Goal: Task Accomplishment & Management: Manage account settings

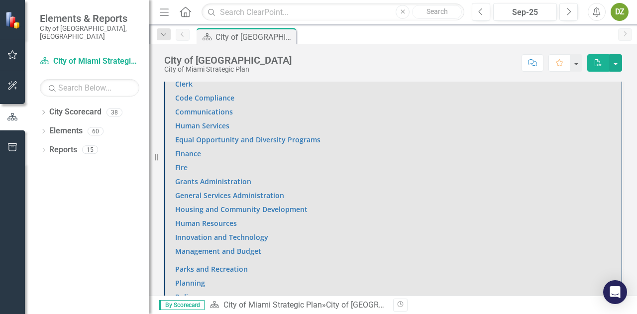
scroll to position [697, 0]
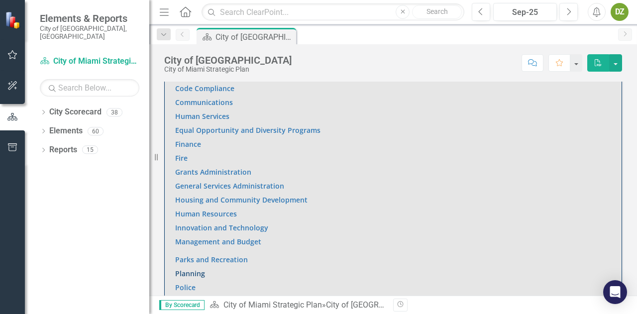
click at [194, 271] on link "Planning" at bounding box center [190, 273] width 30 height 9
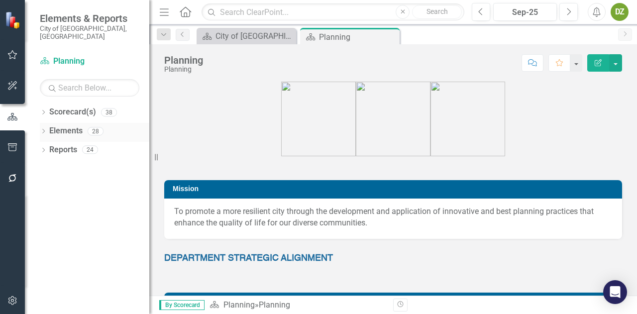
click at [82, 125] on link "Elements" at bounding box center [65, 130] width 33 height 11
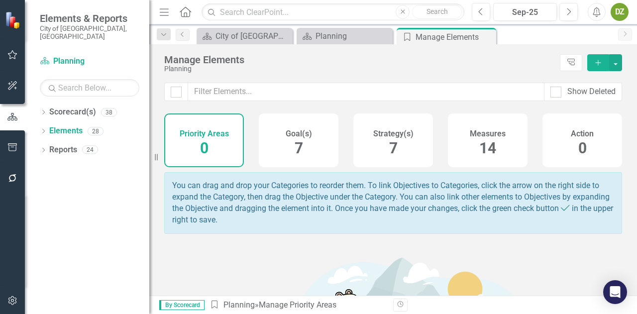
click at [479, 152] on span "14" at bounding box center [487, 147] width 17 height 17
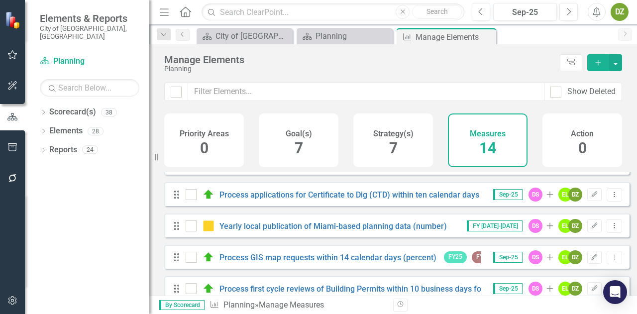
scroll to position [322, 0]
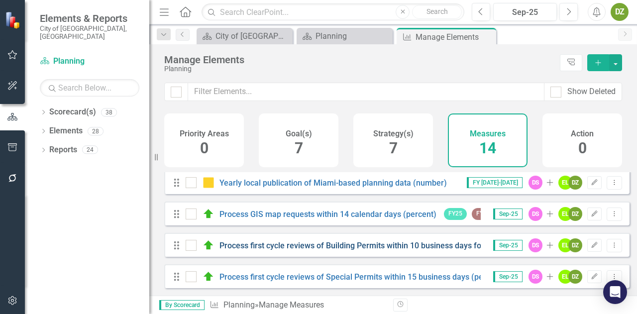
click at [410, 248] on link "Process first cycle reviews of Building Permits within 10 business days for cit…" at bounding box center [408, 245] width 376 height 9
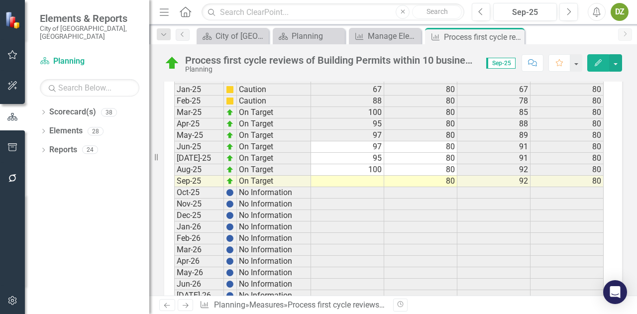
scroll to position [2215, 0]
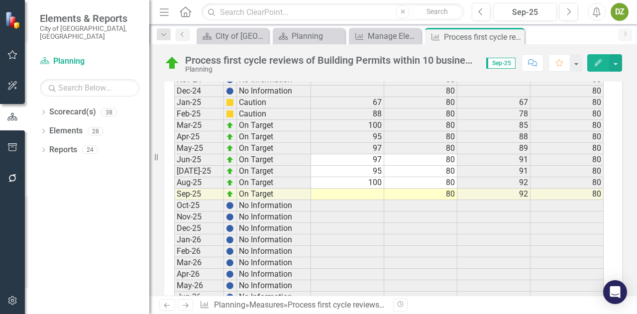
click at [372, 189] on td at bounding box center [347, 194] width 73 height 11
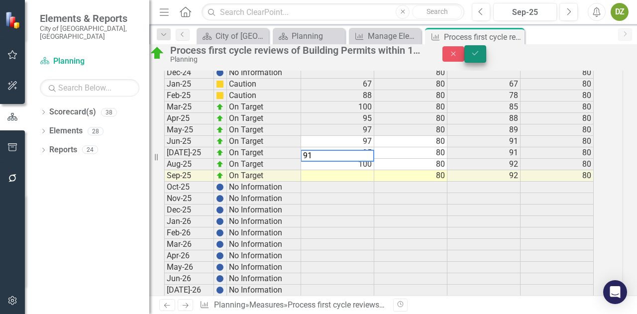
type textarea "91"
click at [486, 63] on button "Save" at bounding box center [475, 53] width 22 height 17
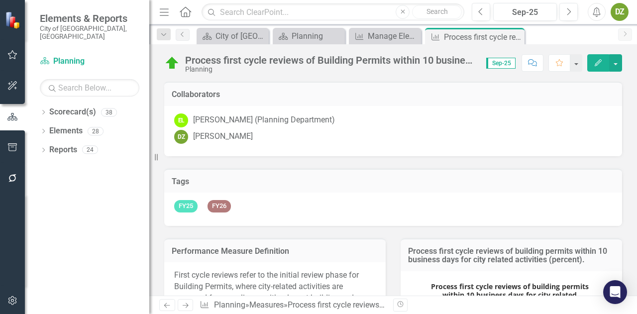
scroll to position [2215, 0]
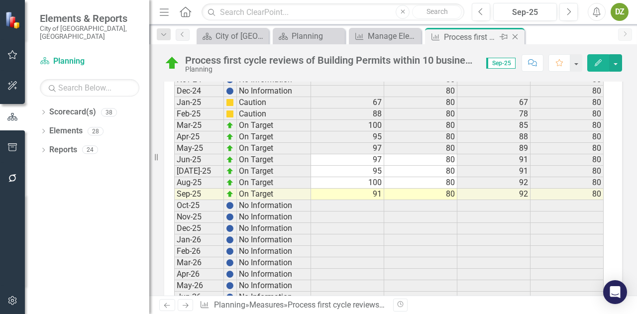
click at [516, 37] on icon at bounding box center [515, 36] width 5 height 5
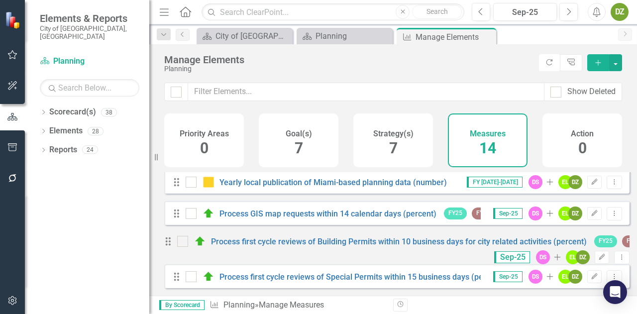
scroll to position [322, 0]
click at [388, 278] on link "Process first cycle reviews of Special Permits within 15 business days (percent)" at bounding box center [362, 276] width 285 height 9
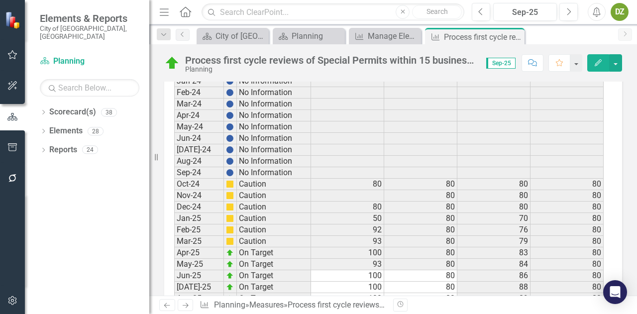
scroll to position [2191, 0]
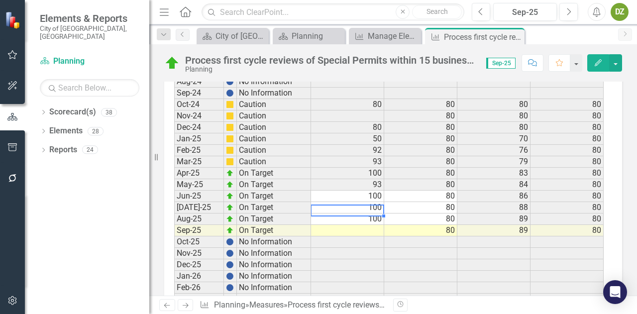
click at [376, 225] on td at bounding box center [347, 230] width 73 height 11
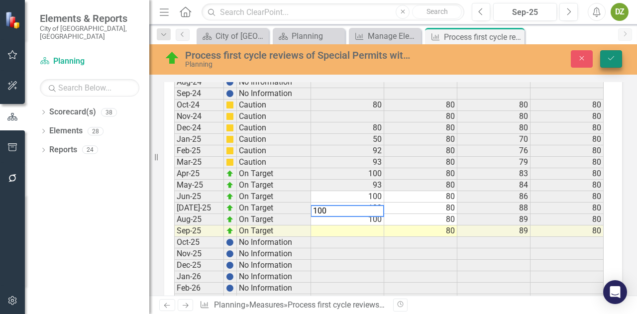
type textarea "100"
click at [614, 58] on icon "Save" at bounding box center [611, 58] width 9 height 7
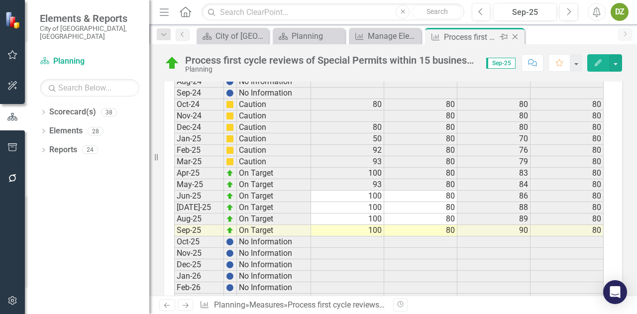
click at [516, 36] on icon "Close" at bounding box center [515, 37] width 10 height 8
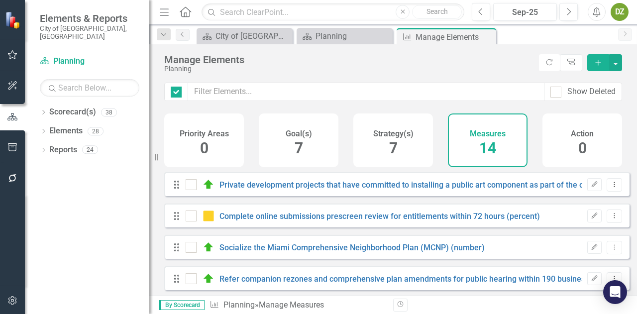
checkbox input "false"
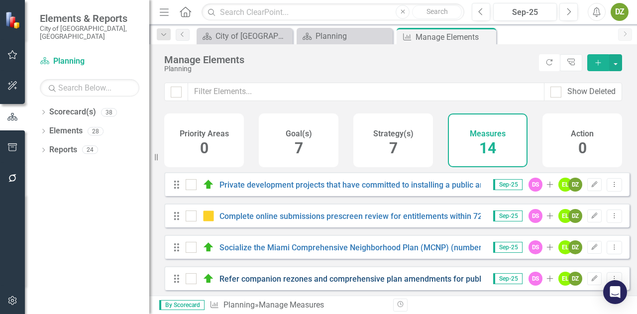
click at [356, 284] on link "Refer companion rezones and comprehensive plan amendments for public hearing wi…" at bounding box center [432, 278] width 424 height 9
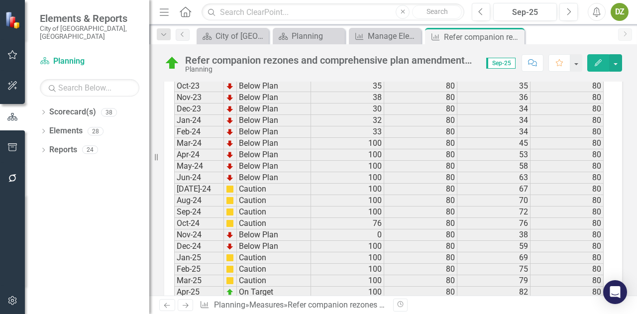
scroll to position [2141, 0]
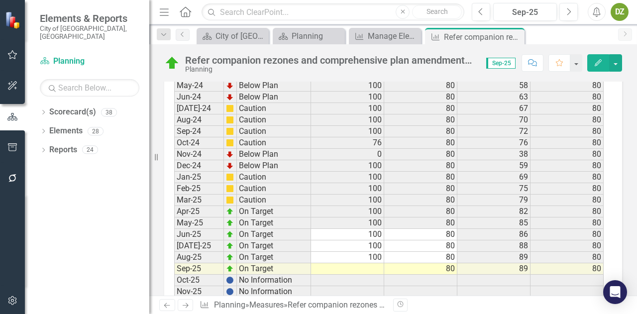
click at [377, 263] on td at bounding box center [347, 268] width 73 height 11
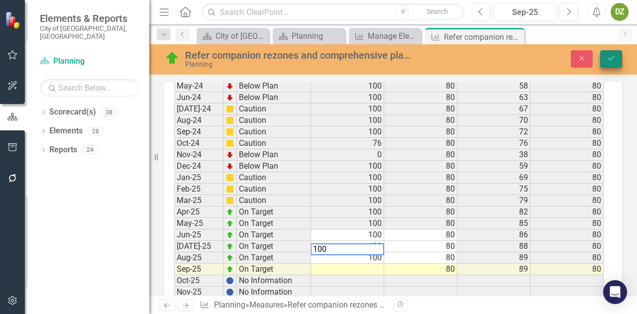
type textarea "100"
click at [607, 57] on icon "Save" at bounding box center [611, 58] width 9 height 7
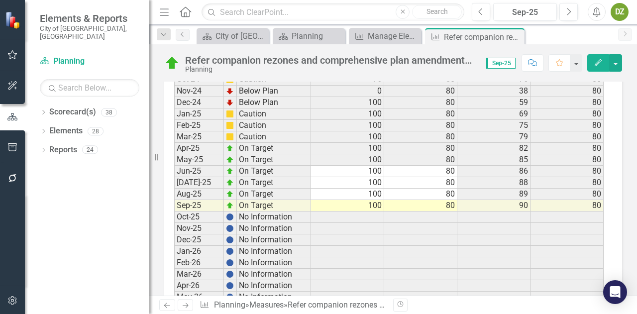
scroll to position [2154, 0]
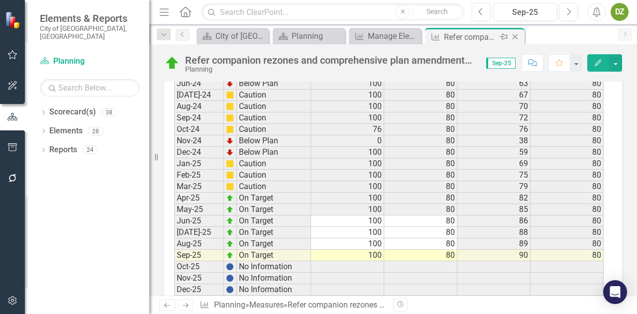
click at [515, 36] on icon at bounding box center [515, 36] width 5 height 5
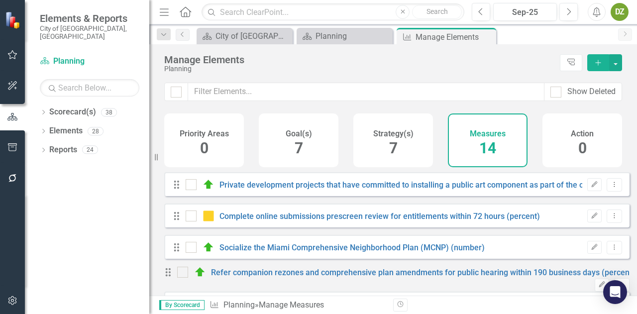
checkbox input "false"
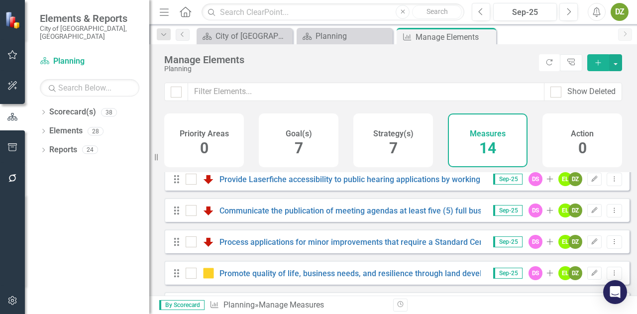
scroll to position [123, 0]
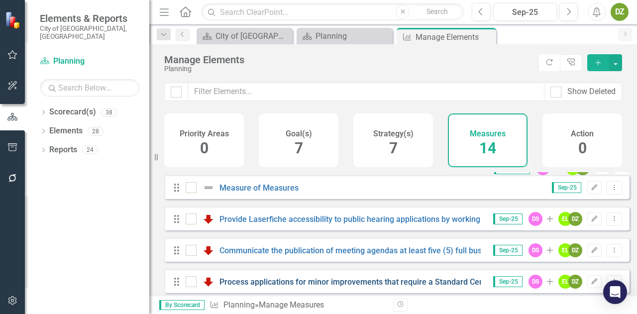
click at [371, 287] on link "Process applications for minor improvements that require a Standard Certificate…" at bounding box center [541, 281] width 643 height 9
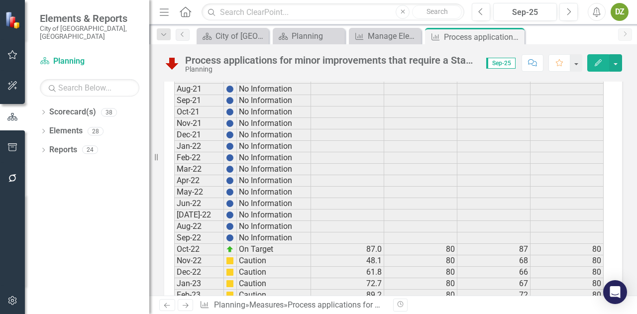
scroll to position [1891, 0]
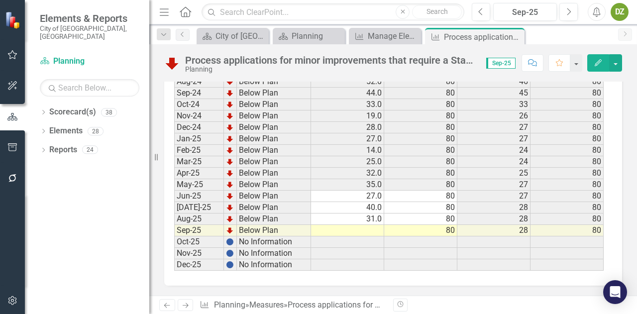
click at [370, 225] on td at bounding box center [347, 230] width 73 height 11
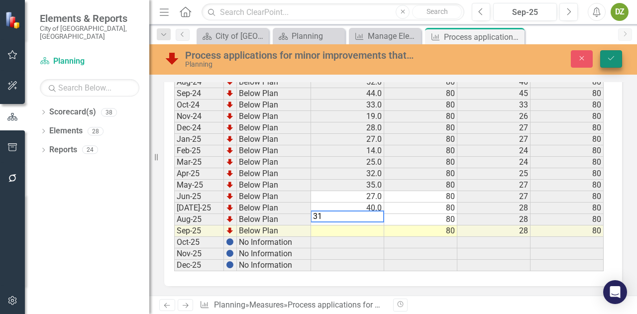
type textarea "31"
click at [616, 60] on button "Save" at bounding box center [611, 58] width 22 height 17
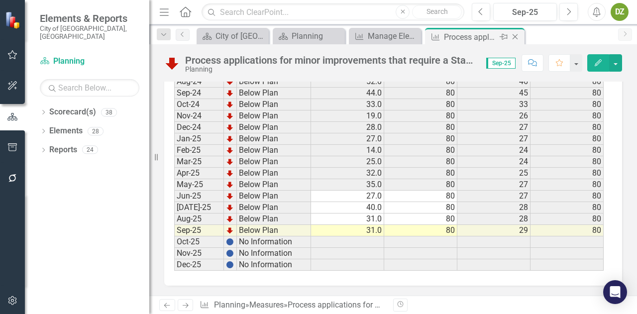
click at [514, 36] on icon "Close" at bounding box center [515, 37] width 10 height 8
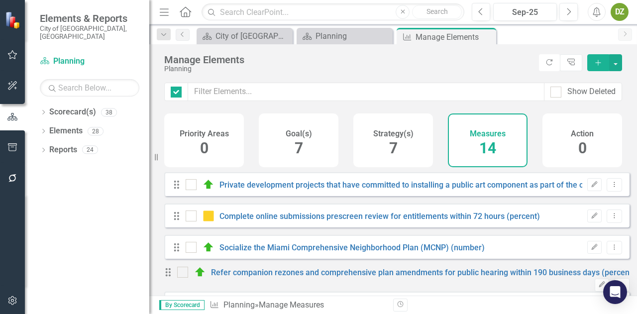
checkbox input "false"
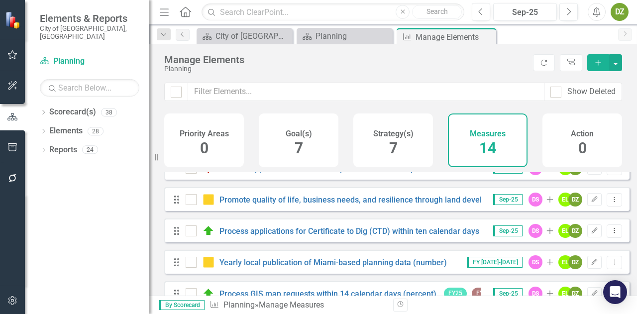
scroll to position [249, 0]
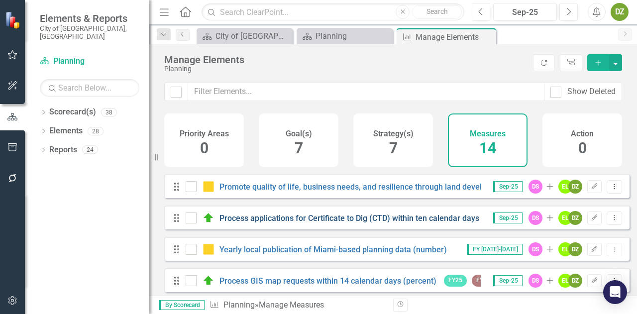
click at [356, 223] on link "Process applications for Certificate to Dig (CTD) within ten calendar days of r…" at bounding box center [435, 218] width 431 height 9
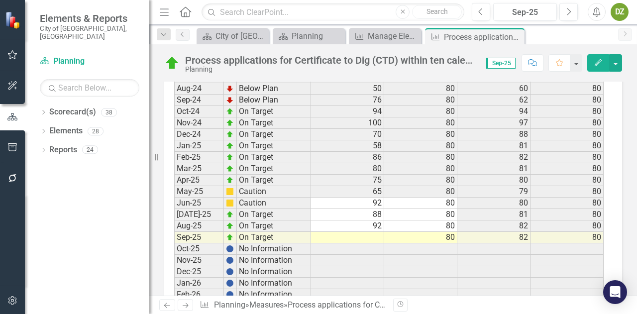
scroll to position [2469, 0]
click at [372, 233] on td at bounding box center [347, 238] width 73 height 11
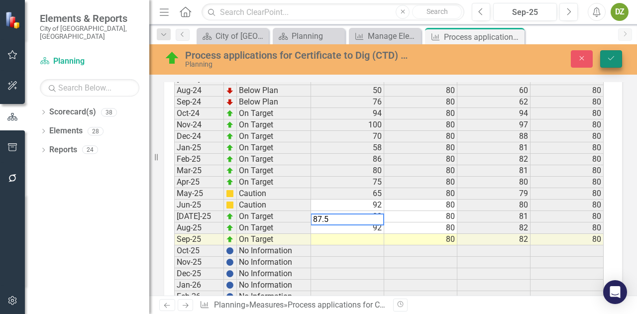
type textarea "87.5"
click at [614, 65] on button "Save" at bounding box center [611, 58] width 22 height 17
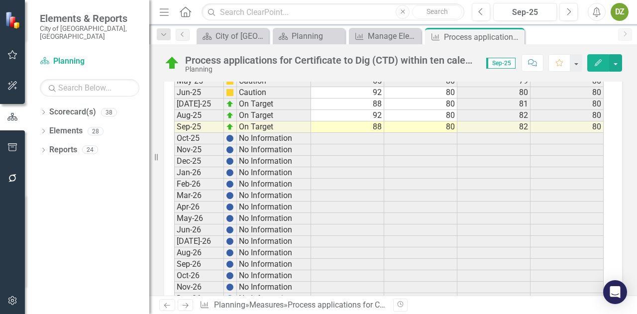
scroll to position [2519, 0]
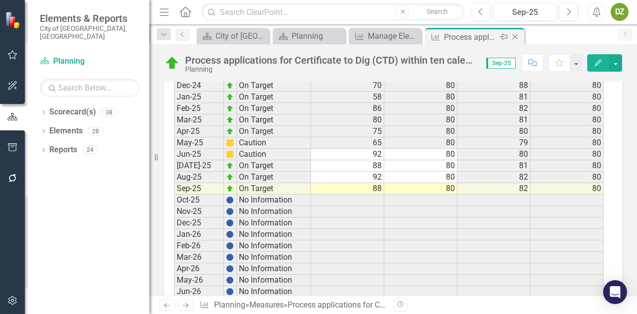
click at [516, 38] on icon "Close" at bounding box center [515, 37] width 10 height 8
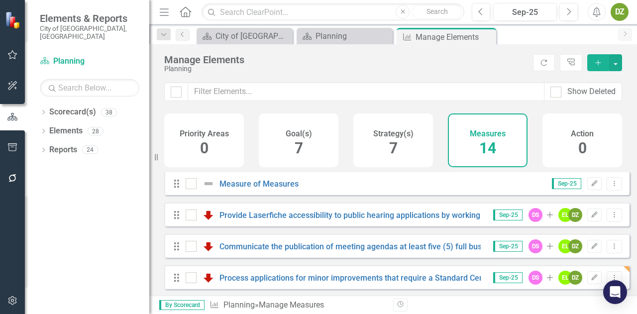
scroll to position [149, 0]
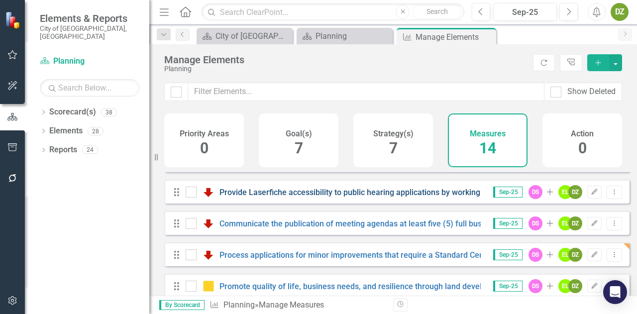
click at [347, 197] on link "Provide Laserfiche accessibility to public hearing applications by working with…" at bounding box center [529, 192] width 619 height 9
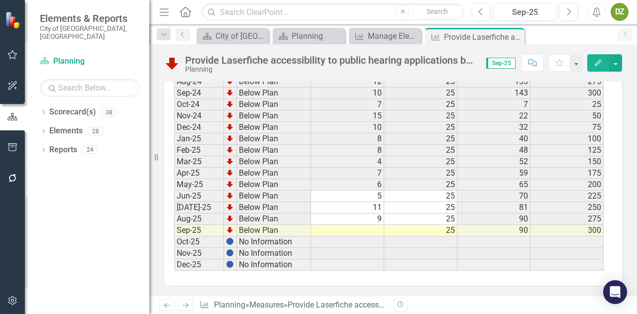
scroll to position [1880, 0]
click at [372, 225] on td at bounding box center [347, 230] width 73 height 11
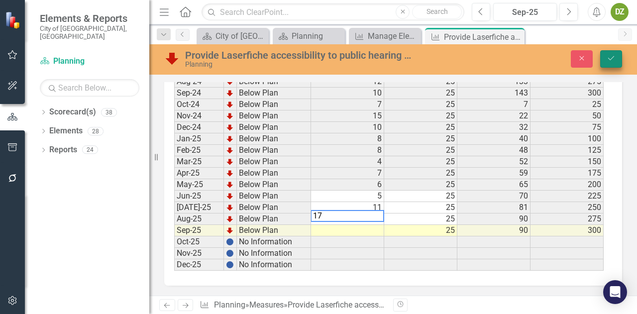
type textarea "17"
click at [615, 53] on button "Save" at bounding box center [611, 58] width 22 height 17
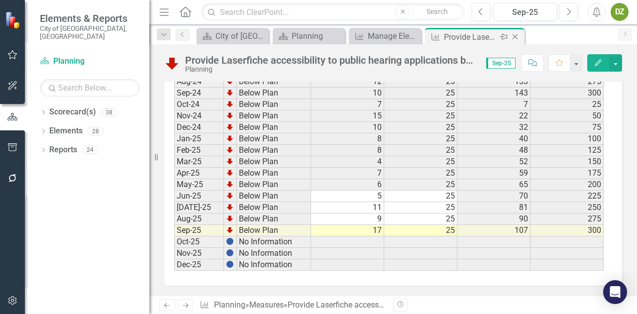
click at [516, 35] on icon at bounding box center [515, 36] width 5 height 5
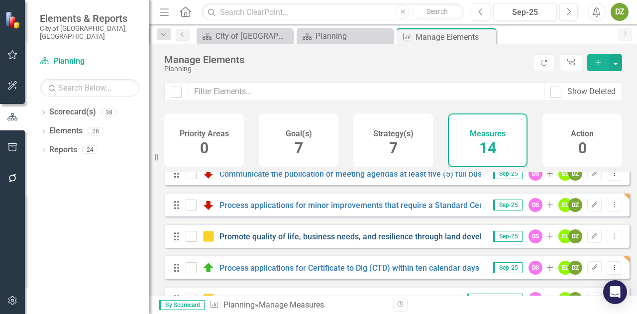
scroll to position [299, 0]
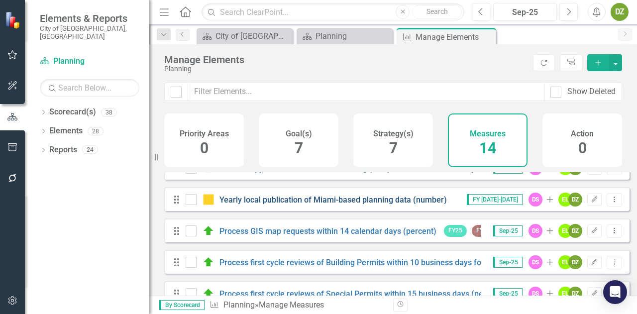
click at [399, 205] on link "Yearly local publication of Miami-based planning data (number)" at bounding box center [334, 199] width 228 height 9
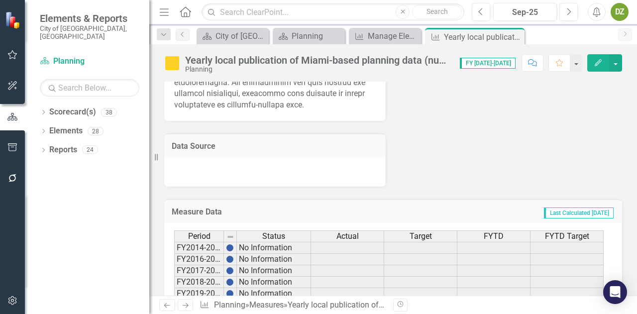
scroll to position [725, 0]
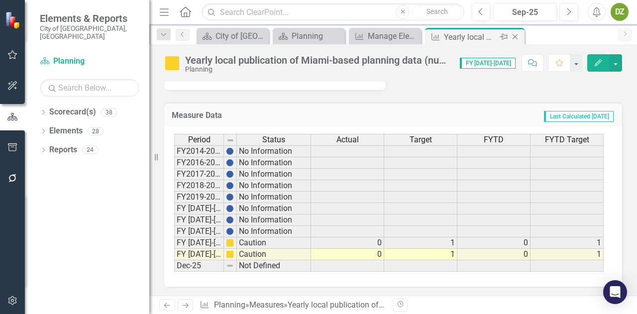
click at [516, 37] on icon "Close" at bounding box center [515, 37] width 10 height 8
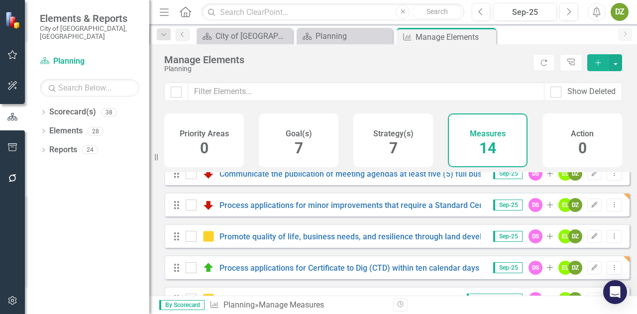
scroll to position [249, 0]
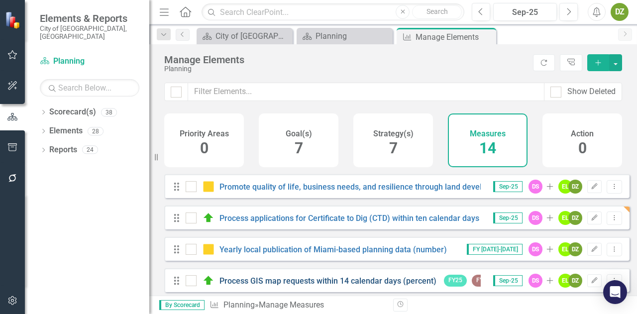
click at [348, 285] on link "Process GIS map requests within 14 calendar days (percent)" at bounding box center [328, 280] width 217 height 9
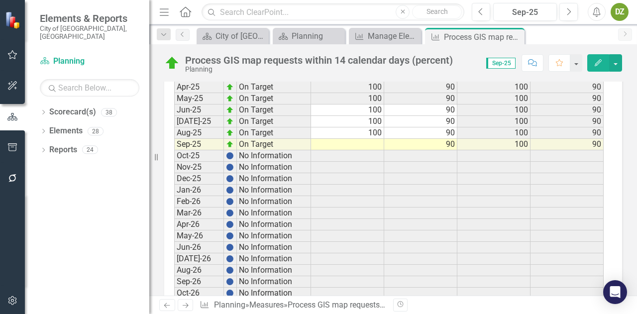
scroll to position [2151, 0]
click at [369, 139] on td at bounding box center [347, 144] width 73 height 11
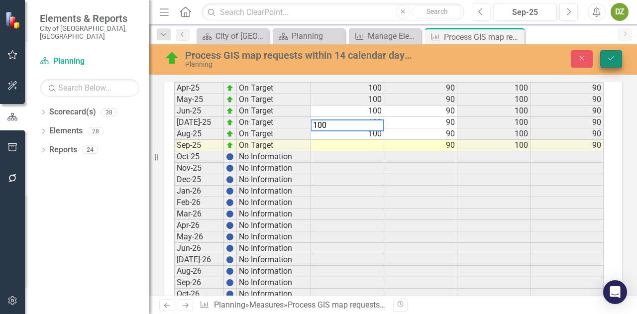
type textarea "100"
click at [612, 58] on icon "Save" at bounding box center [611, 58] width 9 height 7
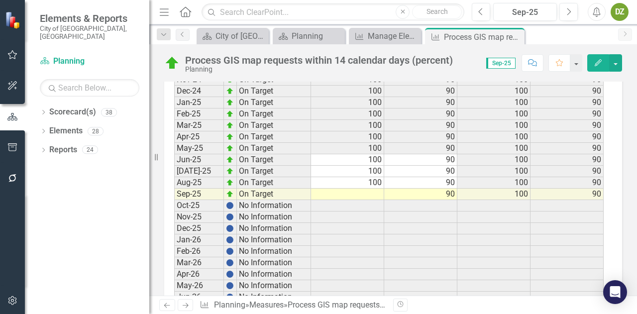
scroll to position [2101, 0]
click at [369, 189] on td at bounding box center [347, 194] width 73 height 11
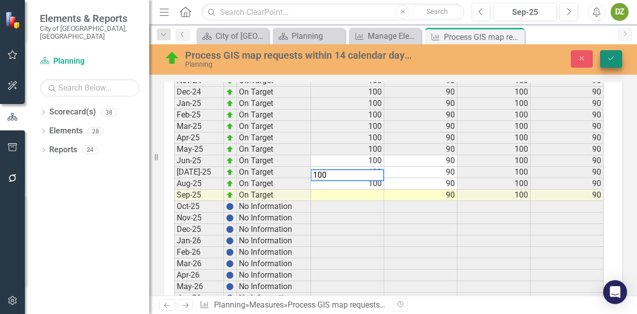
type textarea "100"
click at [613, 58] on icon "Save" at bounding box center [611, 58] width 9 height 7
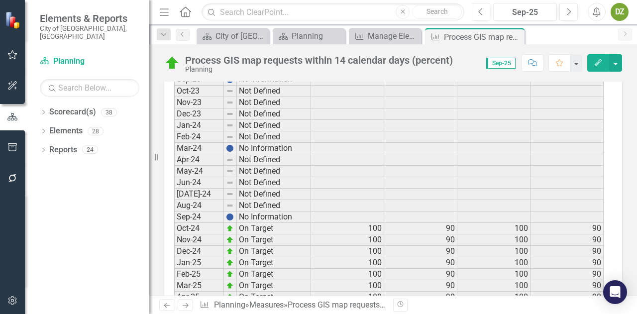
scroll to position [1942, 0]
click at [516, 35] on icon at bounding box center [515, 36] width 5 height 5
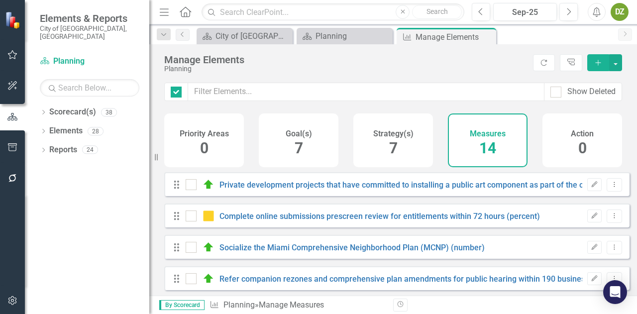
checkbox input "false"
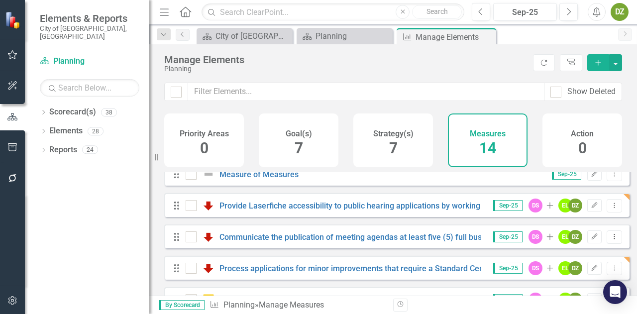
scroll to position [149, 0]
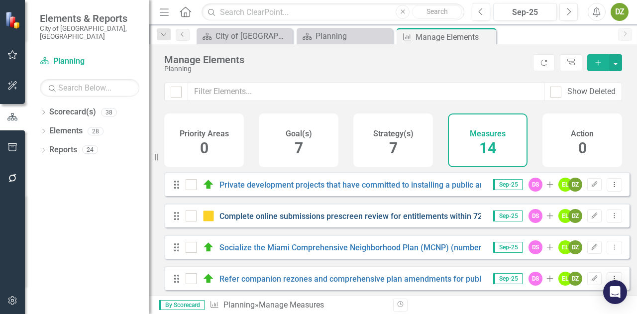
click at [334, 221] on link "Complete online submissions prescreen review for entitlements within 72 hours (…" at bounding box center [380, 216] width 321 height 9
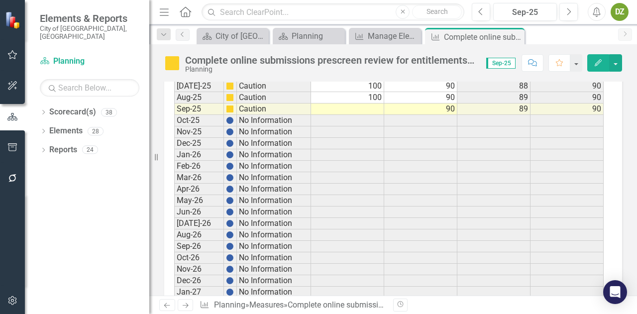
scroll to position [2204, 0]
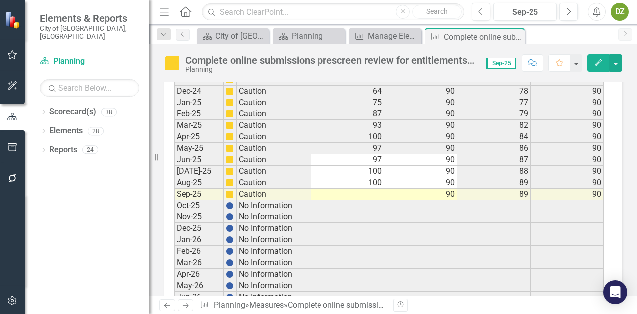
click at [371, 189] on td at bounding box center [347, 194] width 73 height 11
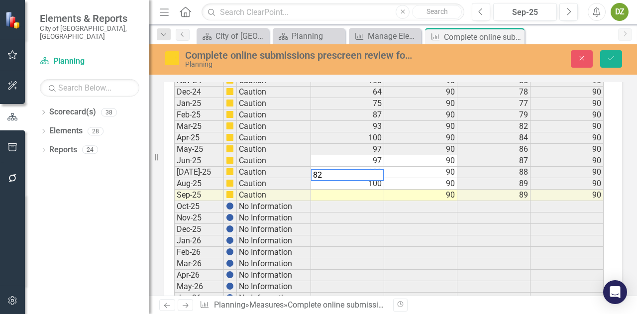
type textarea "82"
click at [614, 63] on button "Save" at bounding box center [611, 58] width 22 height 17
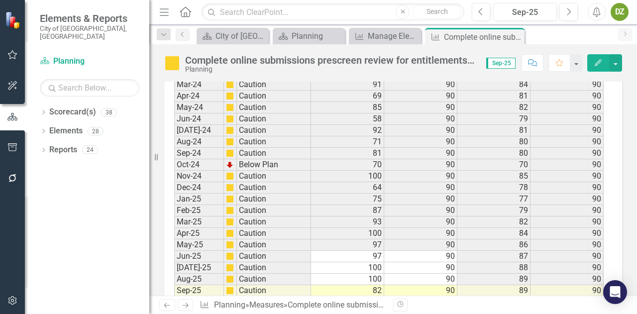
scroll to position [2141, 0]
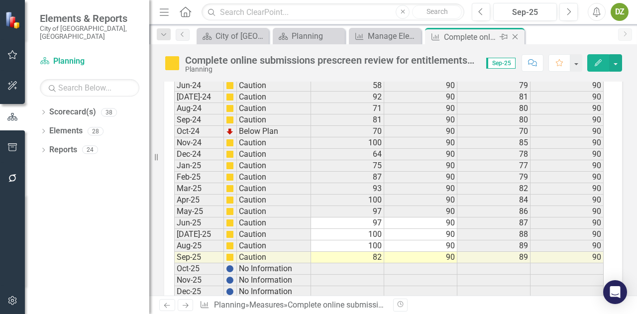
click at [514, 34] on icon "Close" at bounding box center [515, 37] width 10 height 8
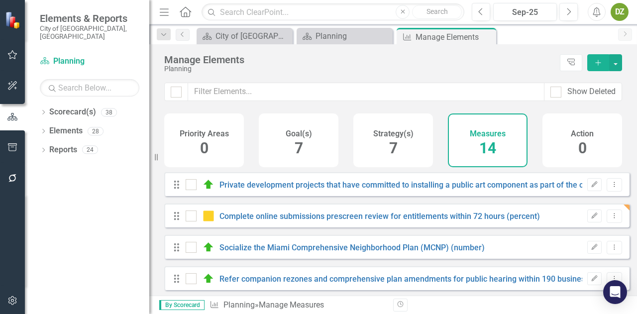
checkbox input "false"
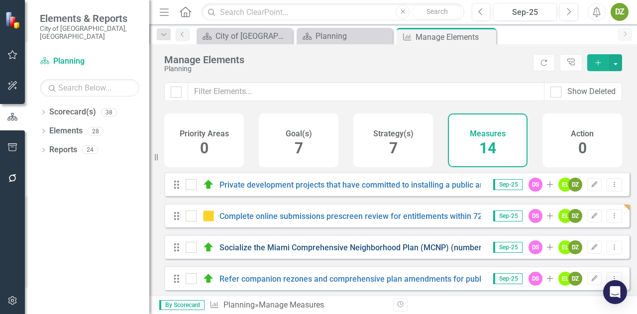
click at [333, 252] on link "Socialize the Miami Comprehensive Neighborhood Plan (MCNP) (number)" at bounding box center [352, 247] width 265 height 9
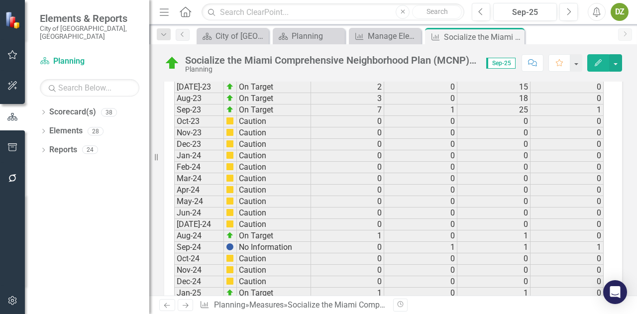
scroll to position [1664, 0]
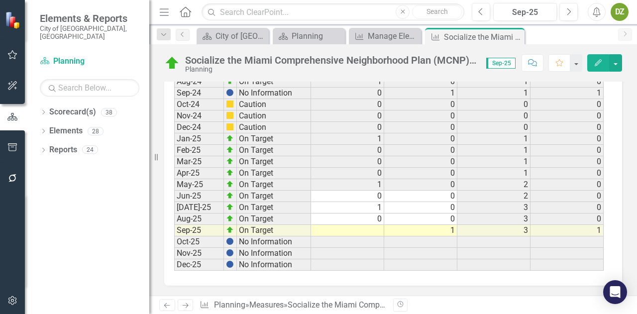
click at [377, 225] on td at bounding box center [347, 230] width 73 height 11
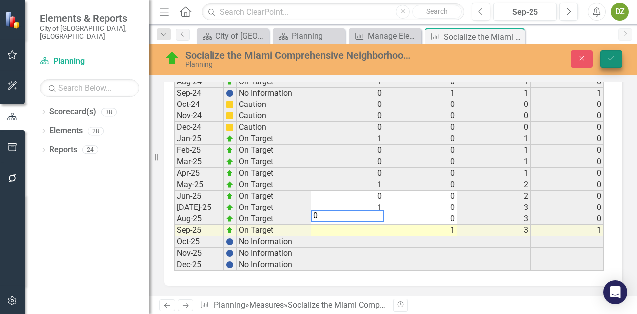
type textarea "0"
click at [611, 54] on button "Save" at bounding box center [611, 58] width 22 height 17
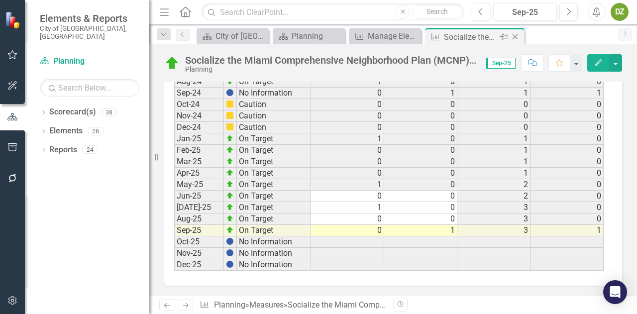
click at [515, 34] on icon "Close" at bounding box center [515, 37] width 10 height 8
